Goal: Task Accomplishment & Management: Use online tool/utility

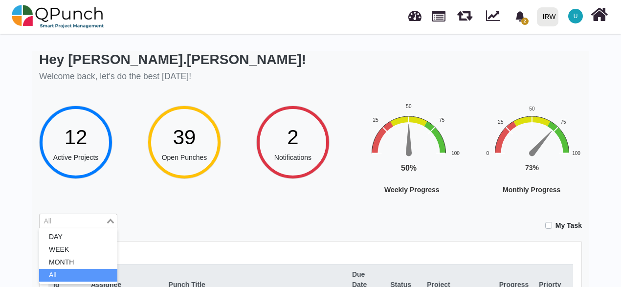
scroll to position [489, 0]
click at [60, 277] on li "All" at bounding box center [78, 275] width 78 height 13
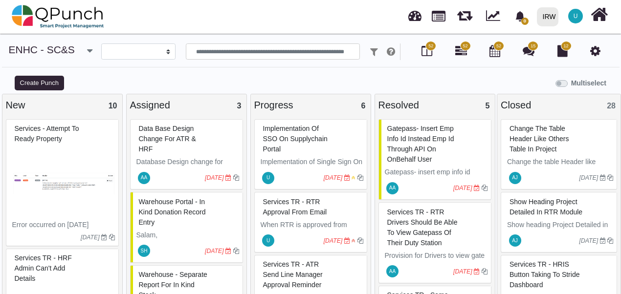
select select
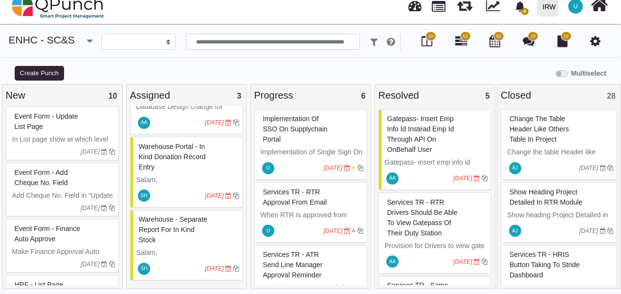
scroll to position [342, 0]
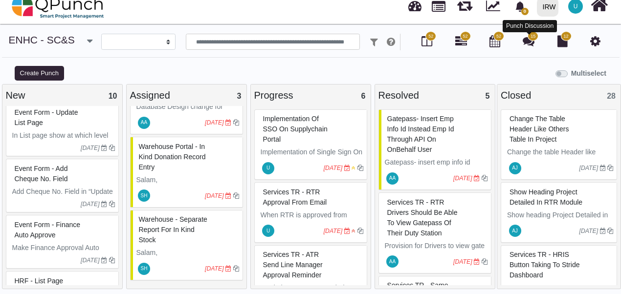
click at [534, 41] on icon at bounding box center [529, 41] width 12 height 12
